Goal: Navigation & Orientation: Find specific page/section

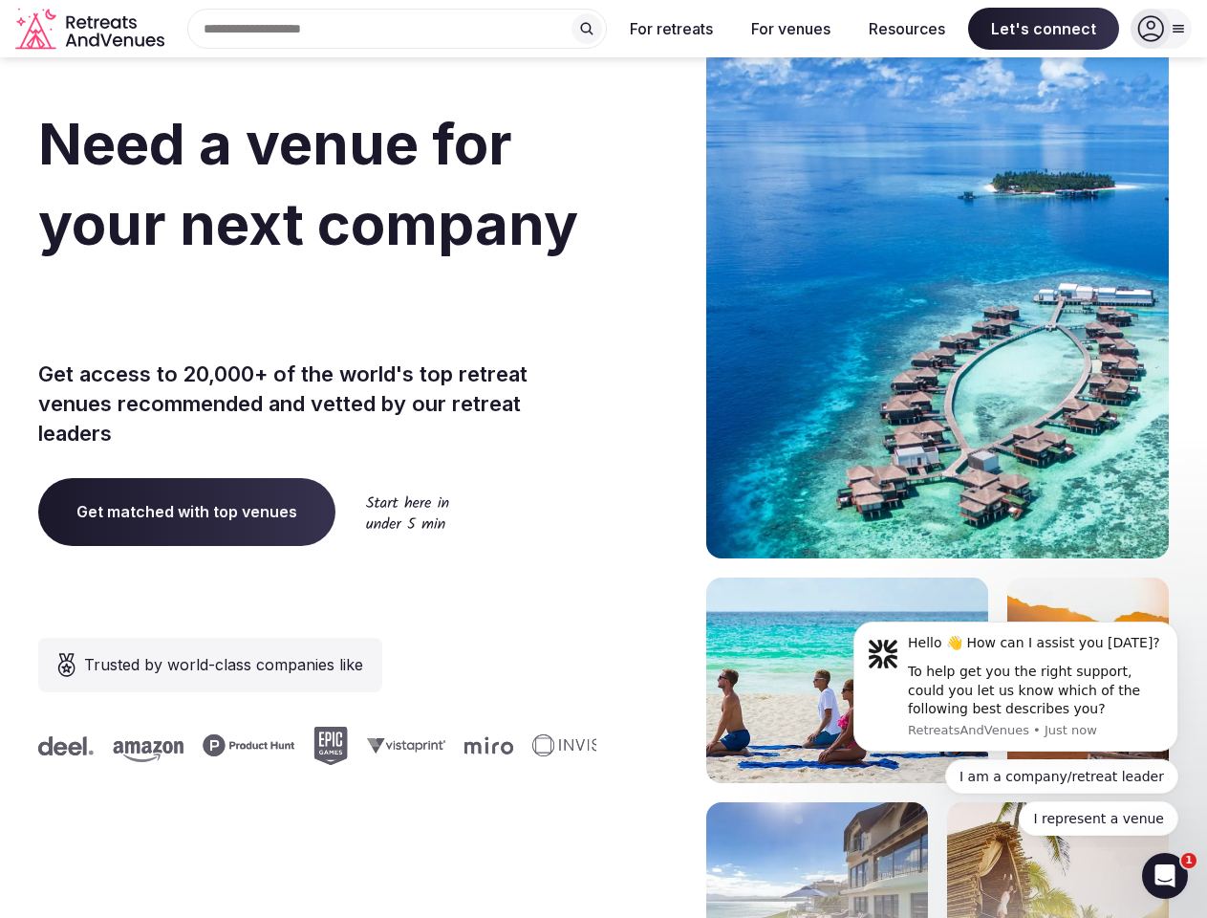
click at [603, 459] on div "Need a venue for your next company offsite? Get access to 20,000+ of the world'…" at bounding box center [603, 572] width 1131 height 1152
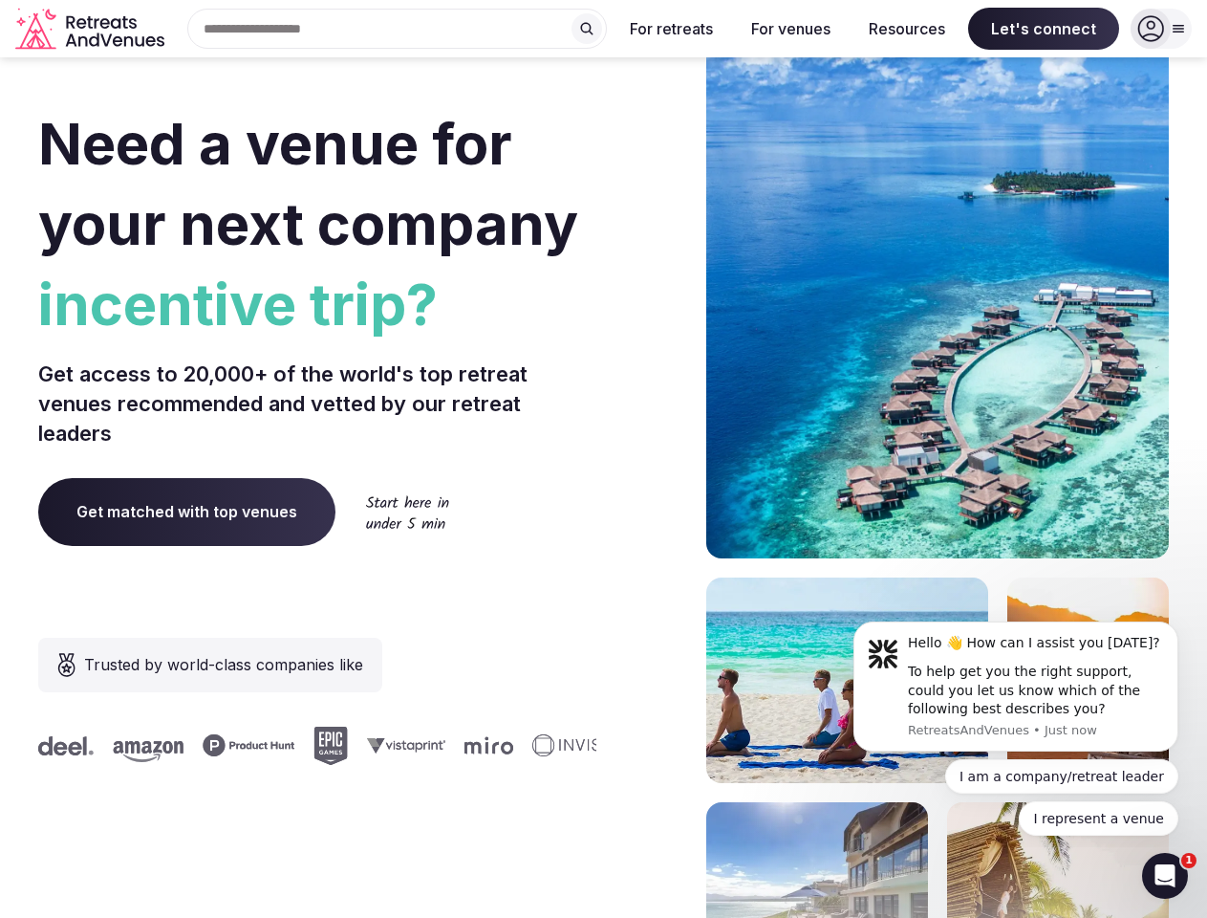
click at [398, 29] on div "Search Popular Destinations [GEOGRAPHIC_DATA], [GEOGRAPHIC_DATA] [GEOGRAPHIC_DA…" at bounding box center [389, 29] width 435 height 40
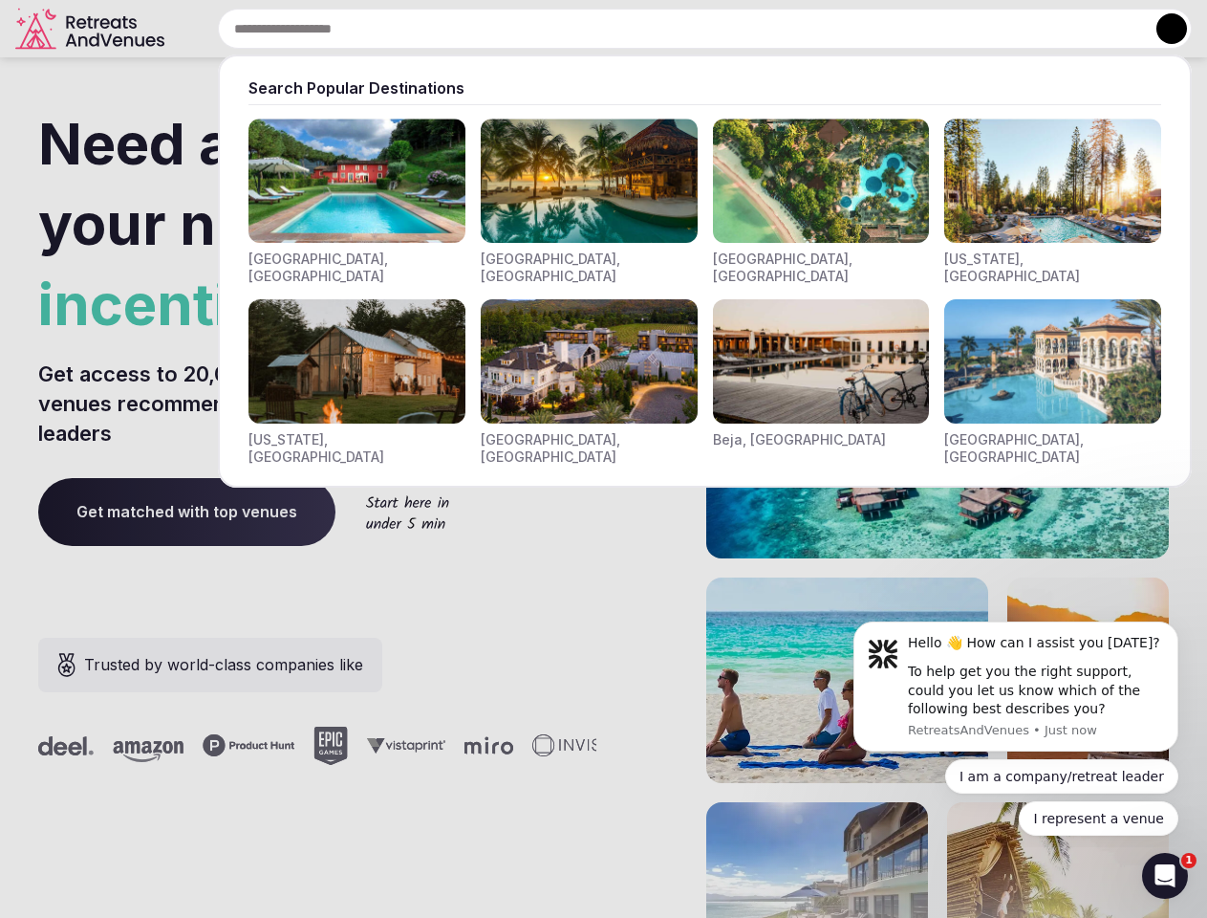
click at [587, 29] on input "text" at bounding box center [705, 29] width 974 height 40
click at [672, 29] on input "text" at bounding box center [705, 29] width 974 height 40
click at [790, 29] on input "text" at bounding box center [705, 29] width 974 height 40
click at [907, 29] on input "text" at bounding box center [705, 29] width 974 height 40
click at [1044, 29] on input "text" at bounding box center [705, 29] width 974 height 40
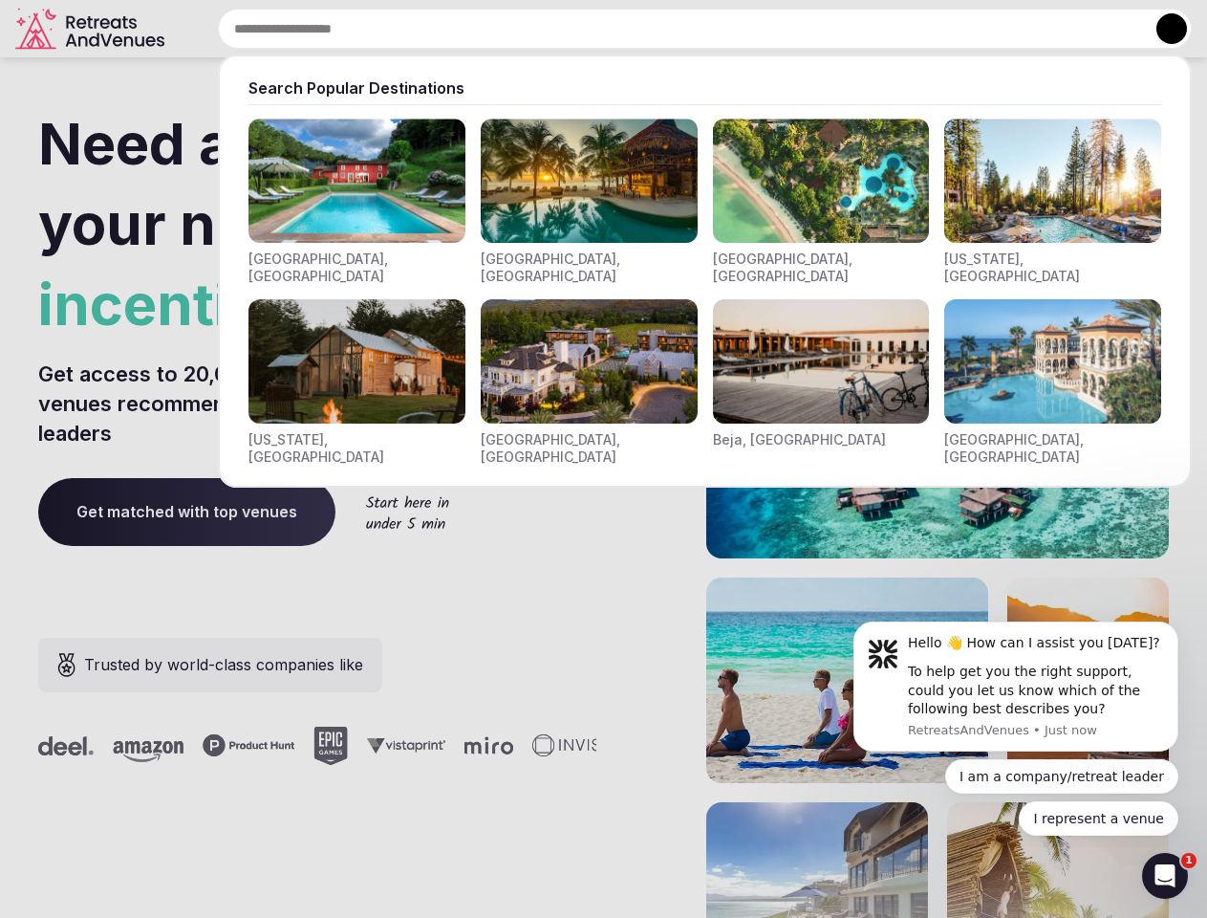
click at [1161, 29] on button at bounding box center [1172, 28] width 31 height 31
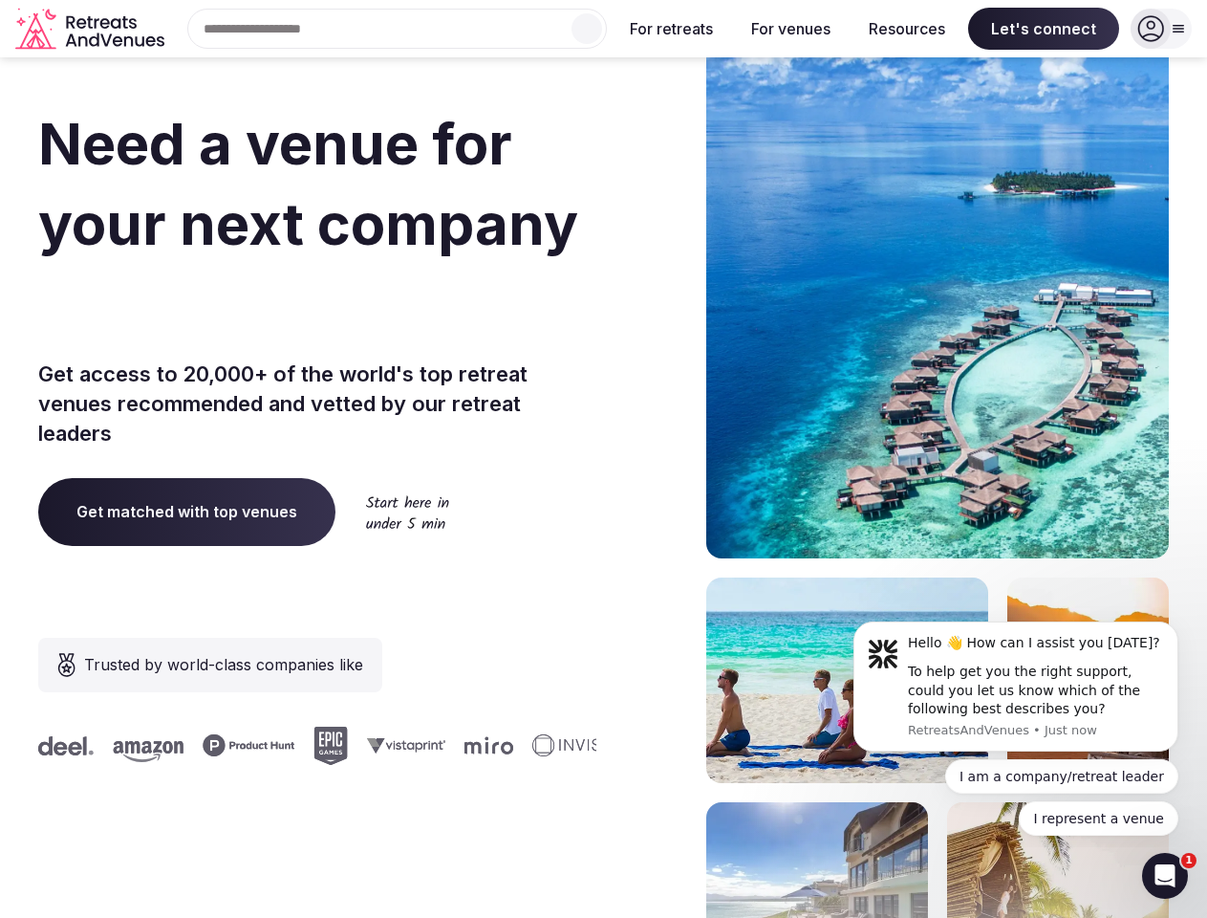
click at [1016, 686] on div "To help get you the right support, could you let us know which of the following…" at bounding box center [1036, 690] width 256 height 56
click at [1182, 627] on section "Need a venue for your next company incentive trip? Get access to 20,000+ of the…" at bounding box center [603, 572] width 1207 height 1152
